Goal: Transaction & Acquisition: Purchase product/service

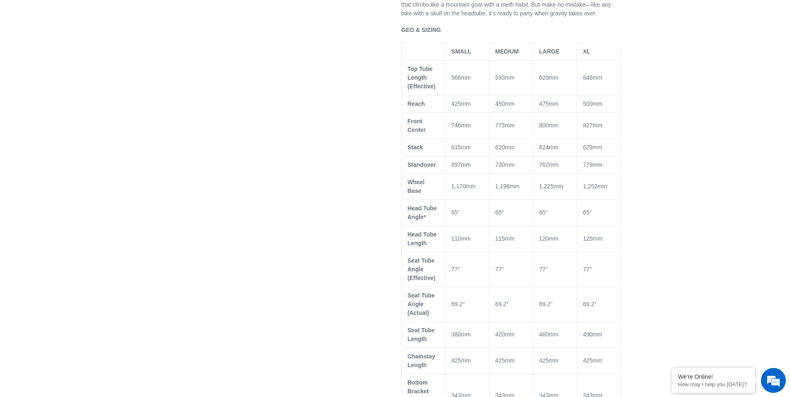
scroll to position [456, 0]
select select "highest-rating"
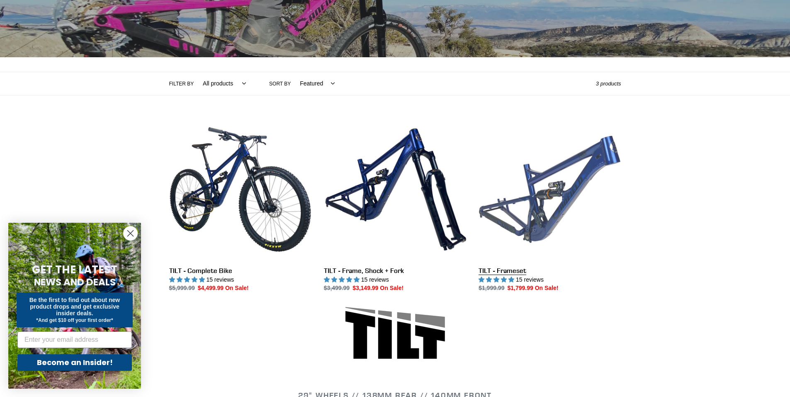
click at [562, 172] on link "TILT - Frameset" at bounding box center [550, 205] width 142 height 175
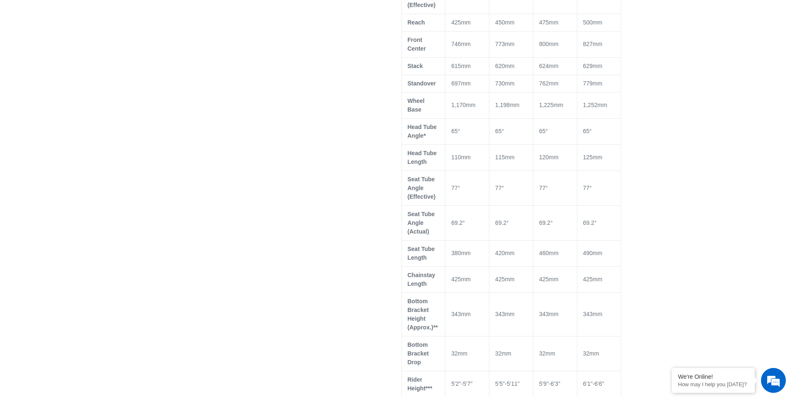
select select "highest-rating"
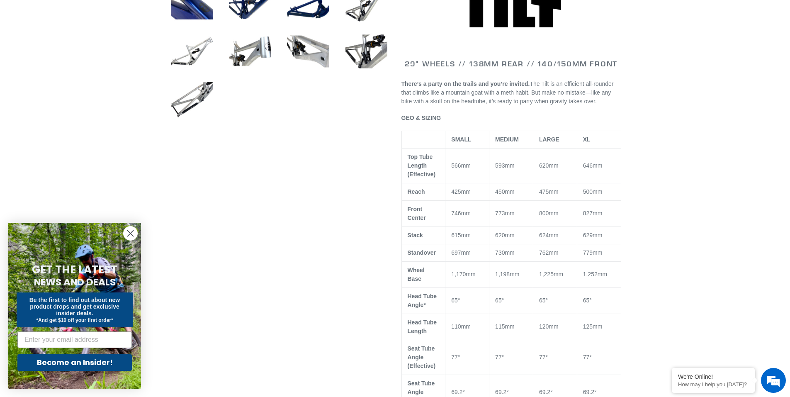
scroll to position [290, 0]
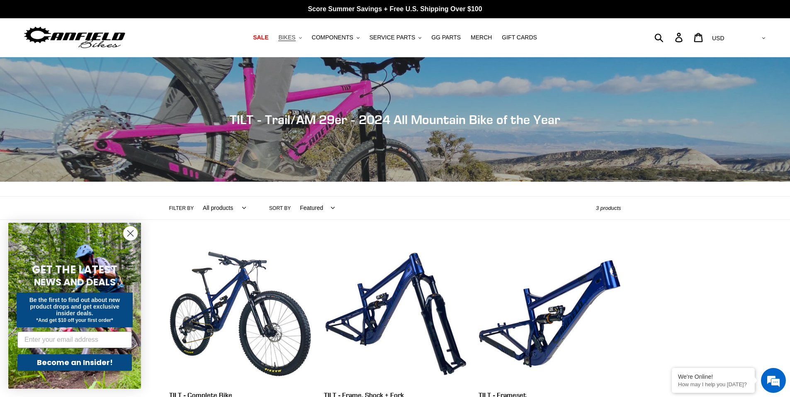
click at [295, 36] on span "BIKES" at bounding box center [286, 37] width 17 height 7
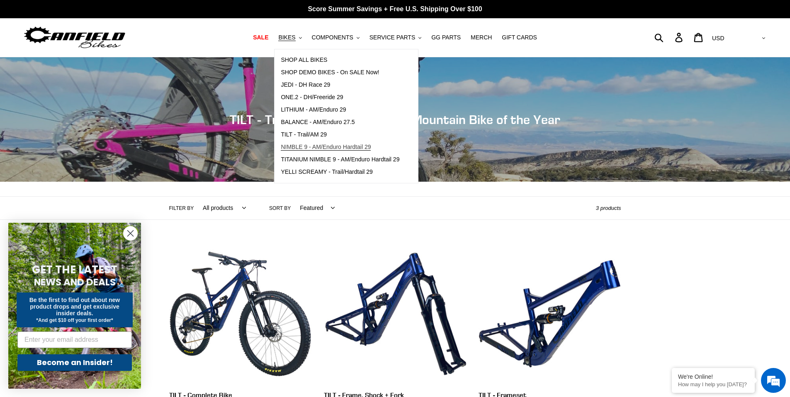
click at [317, 146] on span "NIMBLE 9 - AM/Enduro Hardtail 29" at bounding box center [326, 147] width 90 height 7
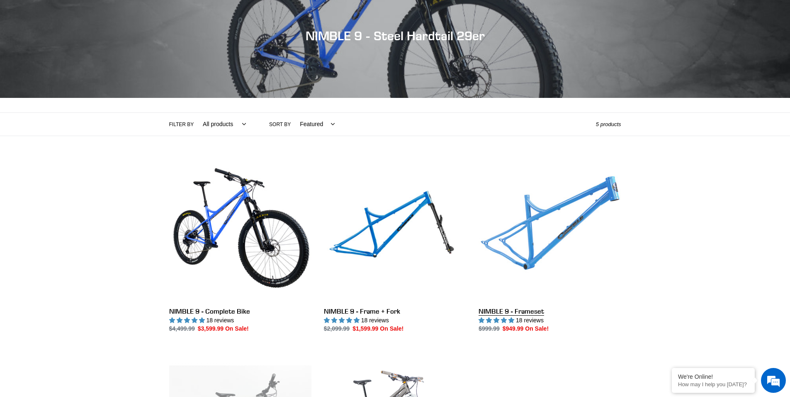
scroll to position [124, 0]
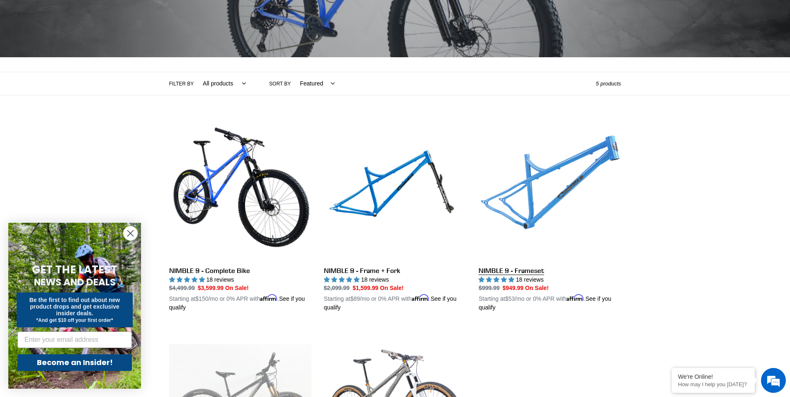
click at [532, 204] on link "NIMBLE 9 - Frameset" at bounding box center [550, 215] width 142 height 194
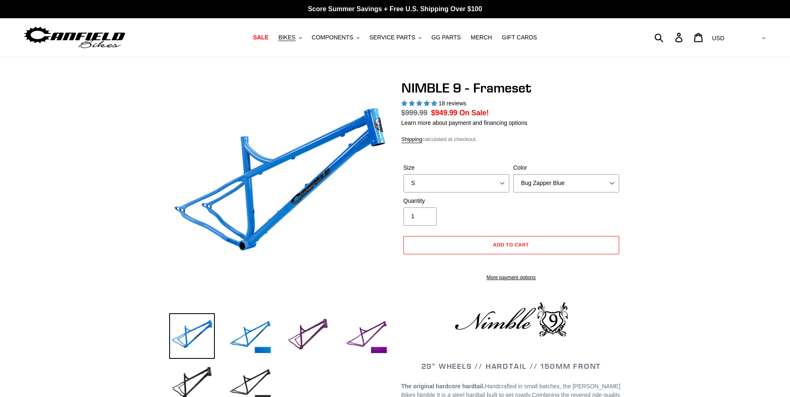
select select "highest-rating"
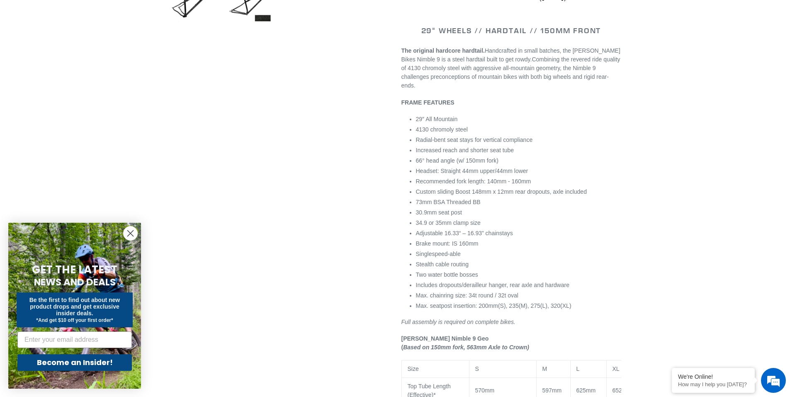
scroll to position [249, 0]
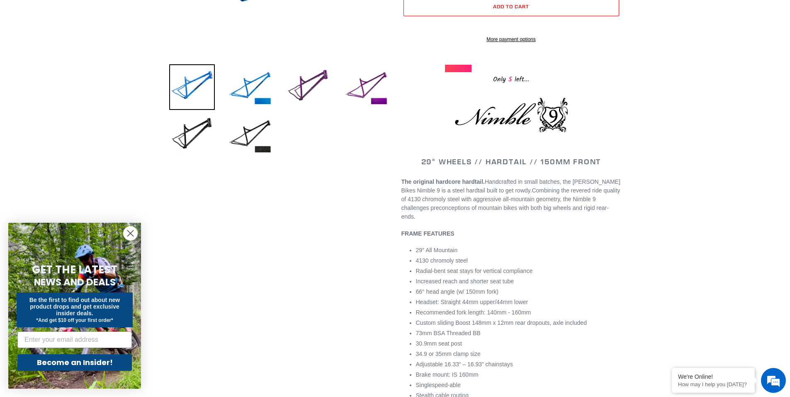
click at [130, 228] on circle "Close dialog" at bounding box center [131, 233] width 14 height 14
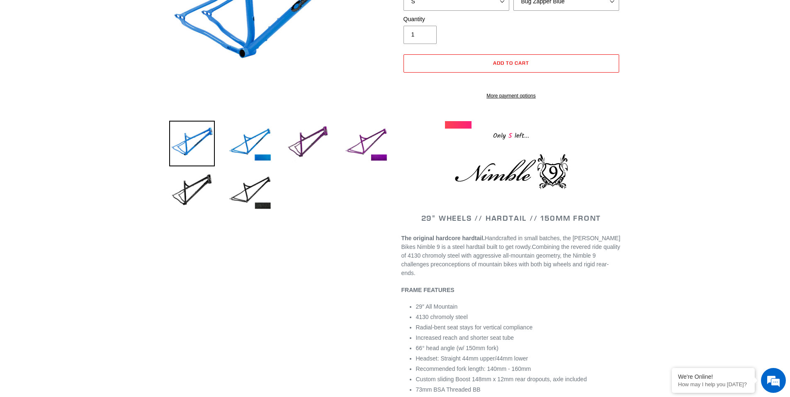
scroll to position [83, 0]
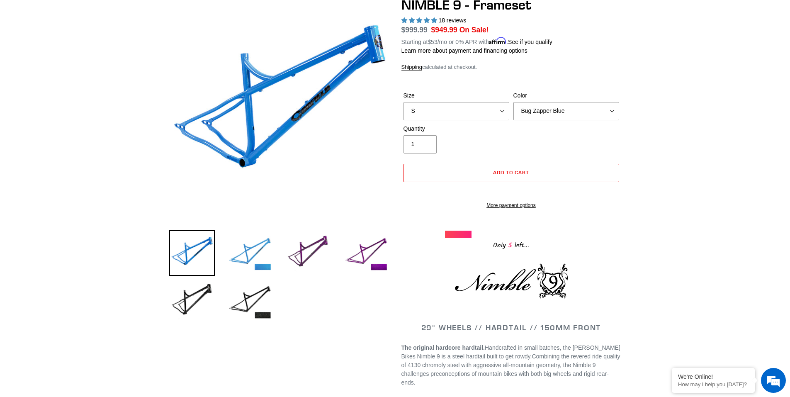
click at [254, 256] on img at bounding box center [250, 253] width 46 height 46
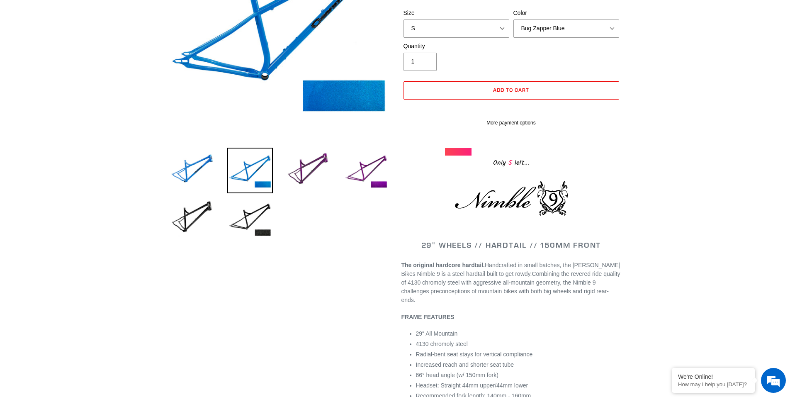
scroll to position [166, 0]
click at [201, 213] on img at bounding box center [192, 218] width 46 height 46
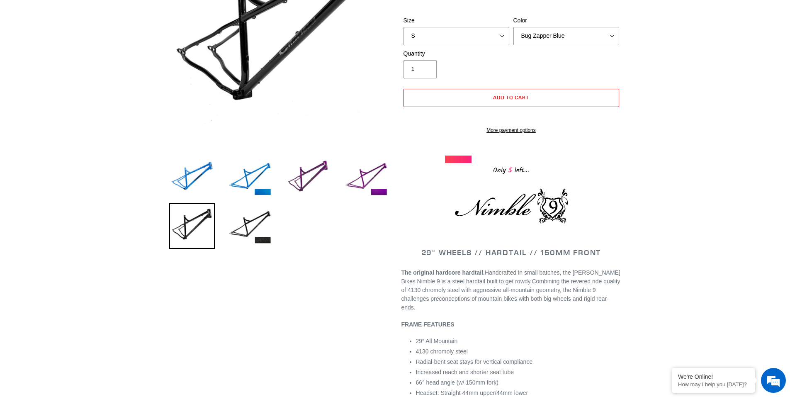
scroll to position [0, 0]
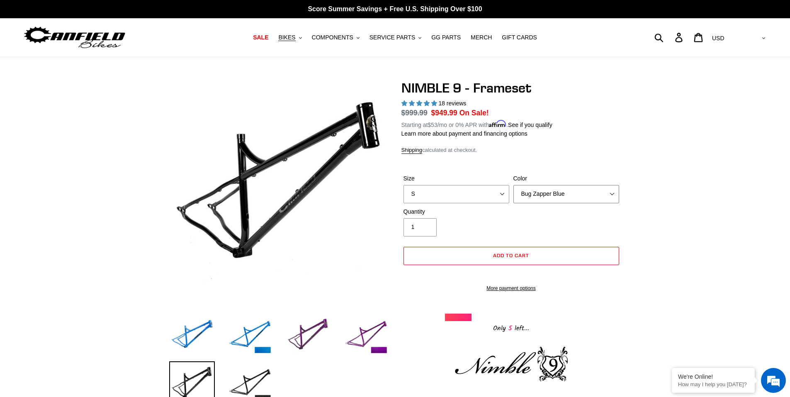
click at [539, 193] on select "Bug Zapper Blue Purple Haze -Sold Out Galaxy Black" at bounding box center [567, 194] width 106 height 18
click at [514, 185] on select "Bug Zapper Blue Purple Haze -Sold Out Galaxy Black" at bounding box center [567, 194] width 106 height 18
click at [532, 193] on select "Bug Zapper Blue Purple Haze -Sold Out Galaxy Black" at bounding box center [567, 194] width 106 height 18
click at [514, 185] on select "Bug Zapper Blue Purple Haze -Sold Out Galaxy Black" at bounding box center [567, 194] width 106 height 18
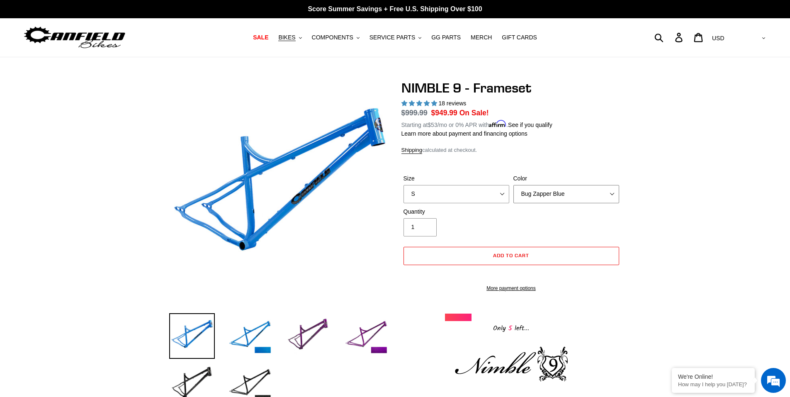
click at [533, 192] on select "Bug Zapper Blue Purple Haze -Sold Out Galaxy Black" at bounding box center [567, 194] width 106 height 18
select select "Galaxy Black"
click at [514, 185] on select "Bug Zapper Blue Purple Haze -Sold Out Galaxy Black" at bounding box center [567, 194] width 106 height 18
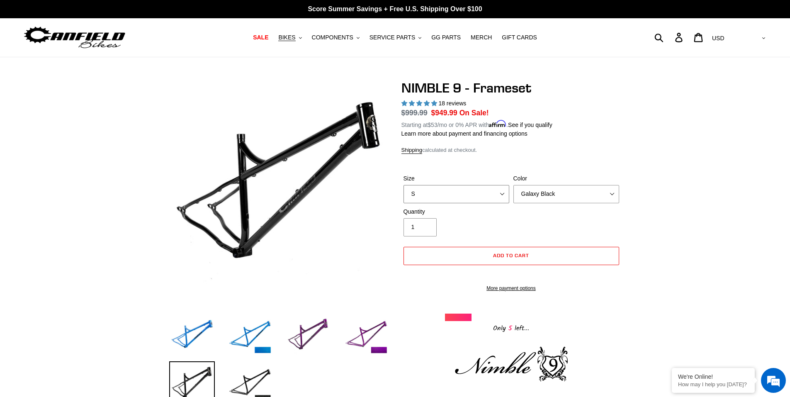
click at [474, 196] on select "S M L XL" at bounding box center [457, 194] width 106 height 18
select select "M"
click at [404, 185] on select "S M L XL" at bounding box center [457, 194] width 106 height 18
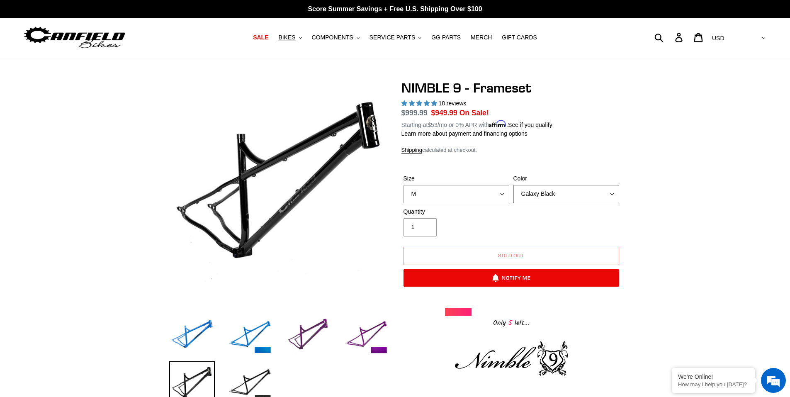
click at [533, 185] on select "Bug Zapper Blue Purple Haze -Sold Out Galaxy Black" at bounding box center [567, 194] width 106 height 18
select select "Bug Zapper Blue"
click at [514, 185] on select "Bug Zapper Blue Purple Haze -Sold Out Galaxy Black" at bounding box center [567, 194] width 106 height 18
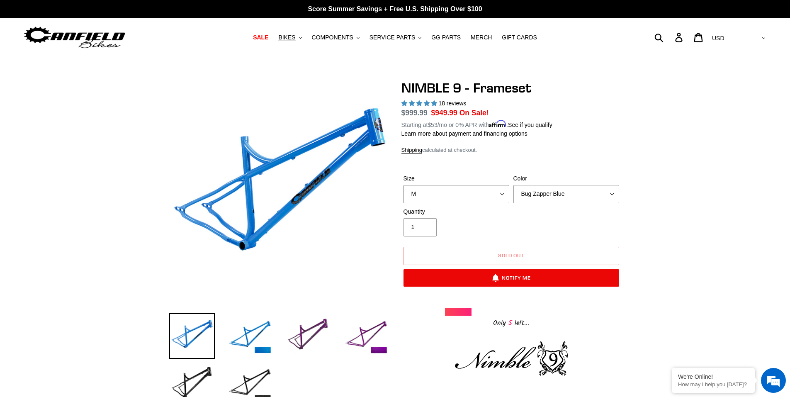
click at [487, 202] on select "S M L XL" at bounding box center [457, 194] width 106 height 18
click at [476, 197] on select "S M L XL" at bounding box center [457, 194] width 106 height 18
click at [456, 198] on select "S M L XL" at bounding box center [457, 194] width 106 height 18
select select "S"
click at [404, 185] on select "S M L XL" at bounding box center [457, 194] width 106 height 18
